Goal: Information Seeking & Learning: Learn about a topic

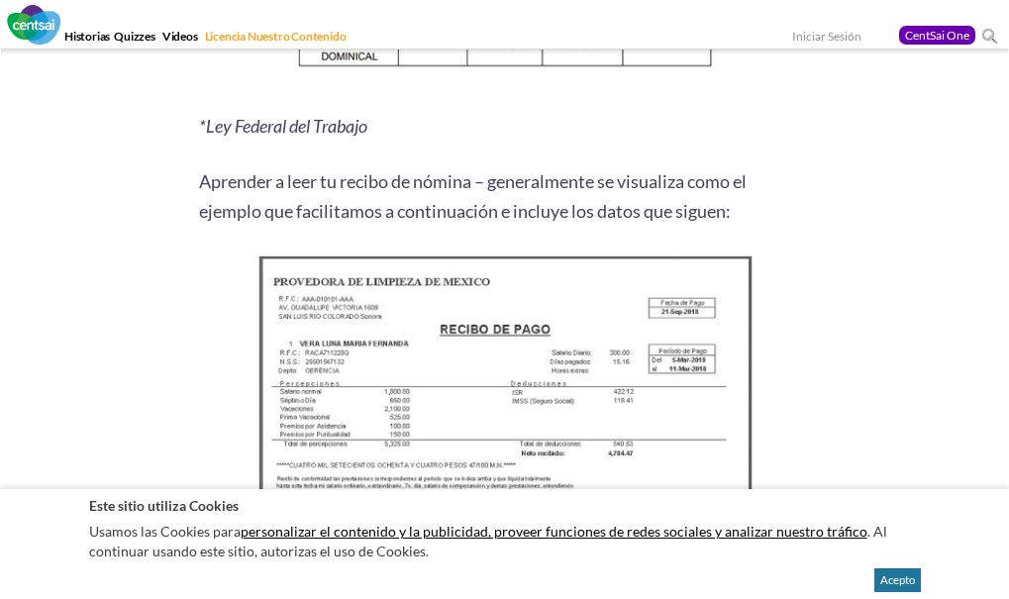
scroll to position [2674, 0]
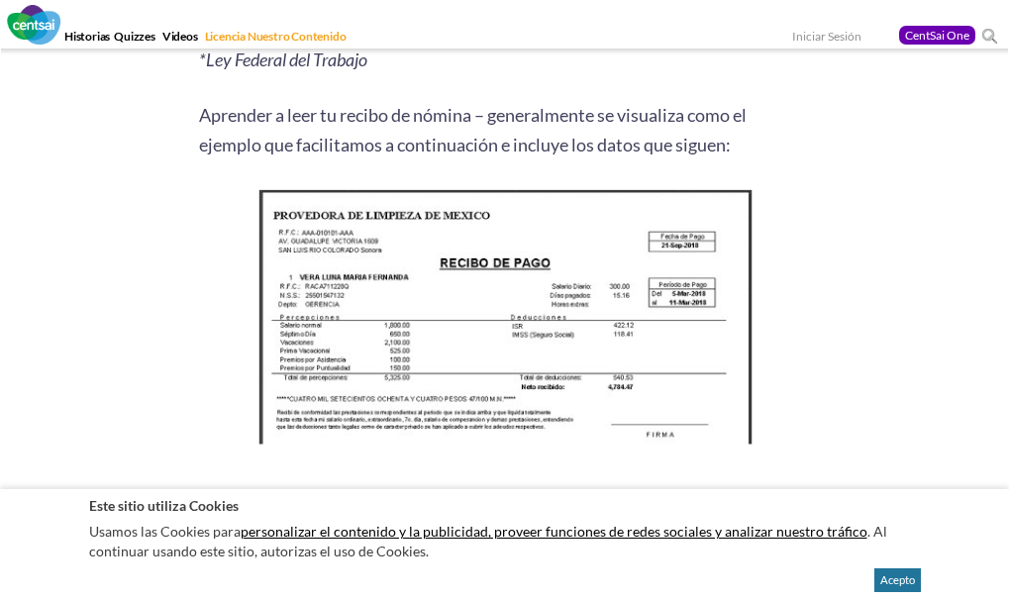
scroll to position [2747, 0]
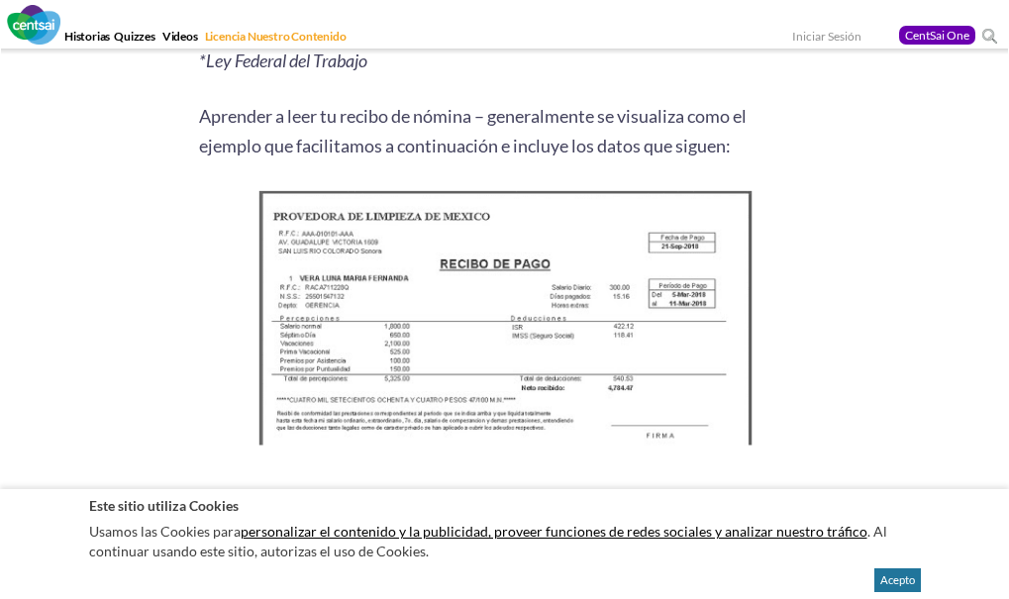
click at [558, 275] on img at bounding box center [505, 323] width 508 height 276
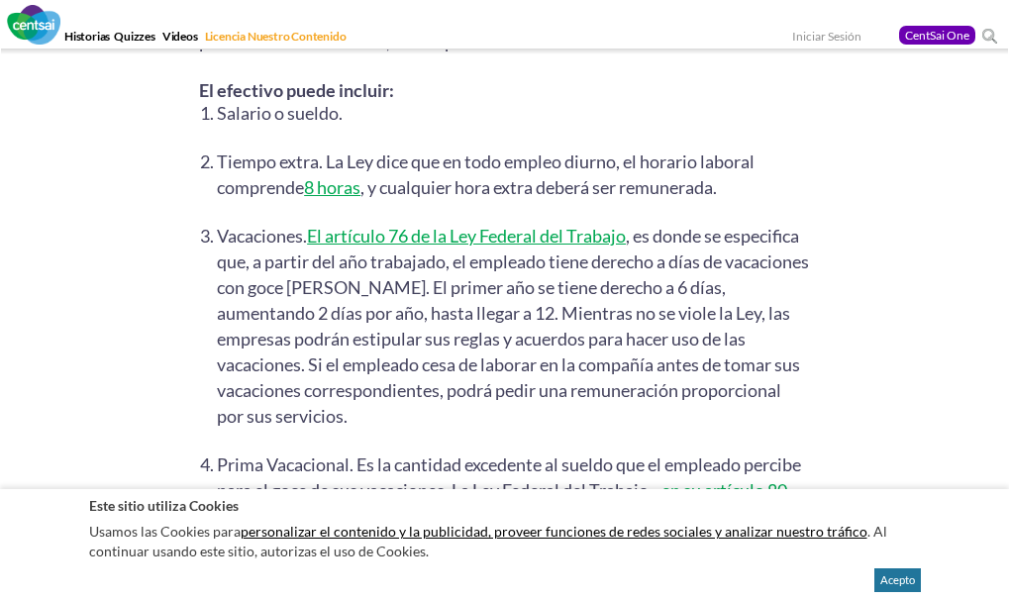
scroll to position [4253, 0]
